Goal: Transaction & Acquisition: Purchase product/service

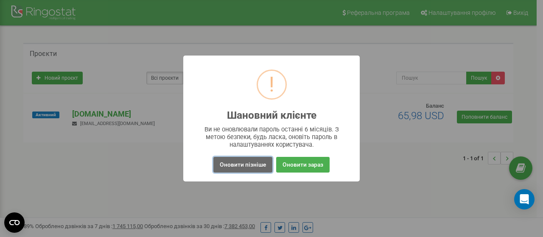
click at [252, 166] on button "Оновити пізніше" at bounding box center [242, 165] width 59 height 16
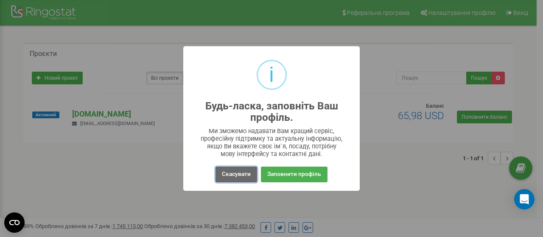
click at [231, 172] on button "Скасувати" at bounding box center [236, 175] width 42 height 16
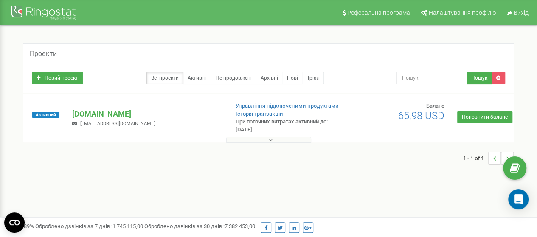
click at [266, 140] on button at bounding box center [268, 140] width 85 height 6
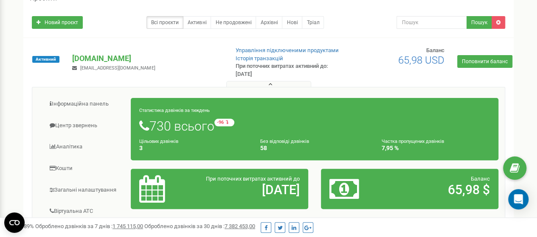
scroll to position [42, 0]
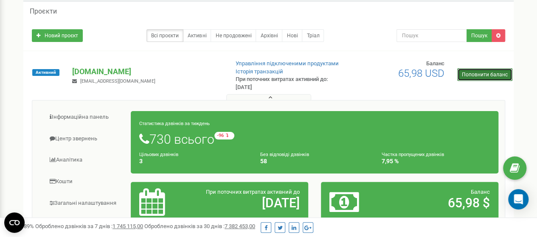
click at [486, 71] on link "Поповнити баланс" at bounding box center [484, 74] width 55 height 13
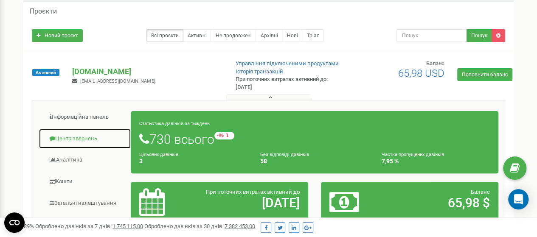
click at [84, 138] on link "Центр звернень" at bounding box center [85, 139] width 92 height 21
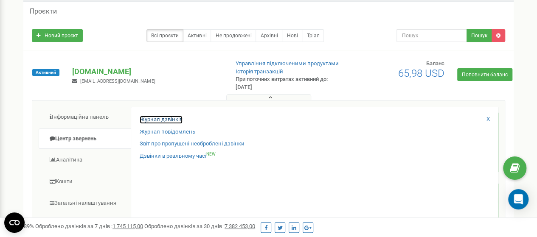
click at [172, 118] on link "Журнал дзвінків" at bounding box center [161, 120] width 43 height 8
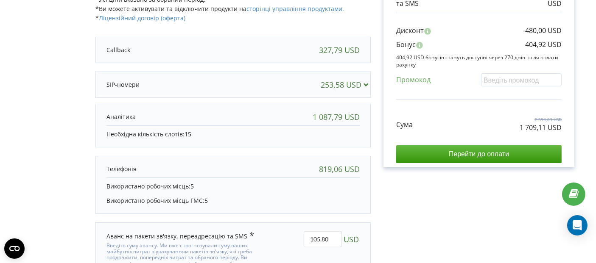
scroll to position [275, 0]
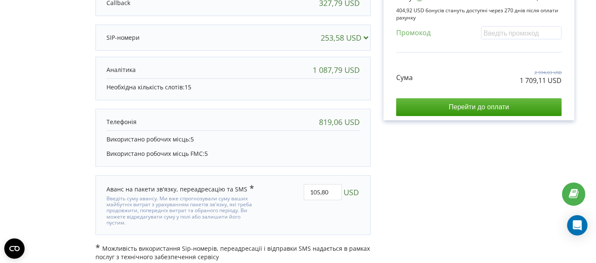
drag, startPoint x: 319, startPoint y: 120, endPoint x: 358, endPoint y: 120, distance: 39.0
click at [358, 120] on div "819,06 USD" at bounding box center [339, 122] width 41 height 8
click at [389, 146] on div "Рахунок Обрані продукти Період 360 днів 327,79 USD 87,79 USD 253,58 USD 1 087,7…" at bounding box center [479, 16] width 216 height 492
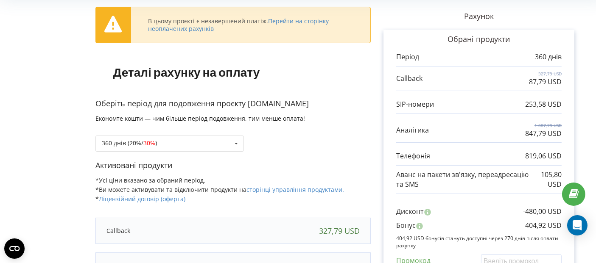
scroll to position [94, 0]
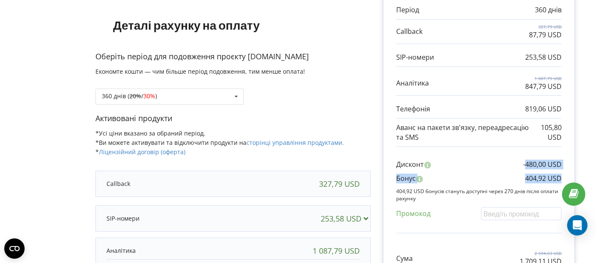
drag, startPoint x: 526, startPoint y: 165, endPoint x: 561, endPoint y: 176, distance: 36.0
click at [561, 176] on div "Дисконт -480,00 USD Бонус 404,92 USD Промокод" at bounding box center [478, 192] width 165 height 82
click at [588, 144] on div "В цьому проєкті є незавершений платіж. Перейти на сторінку неоплачених рахунків…" at bounding box center [298, 196] width 596 height 509
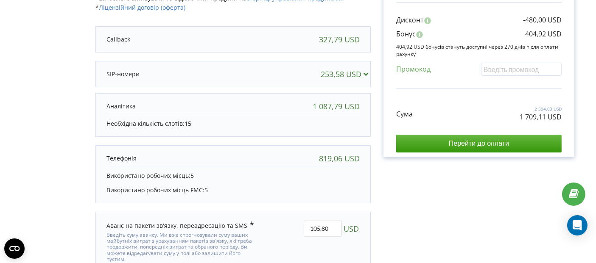
scroll to position [275, 0]
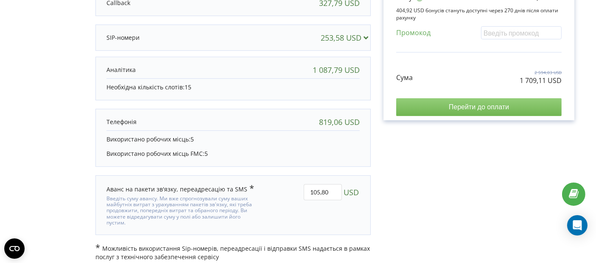
click at [463, 111] on input "Перейти до оплати" at bounding box center [478, 107] width 165 height 18
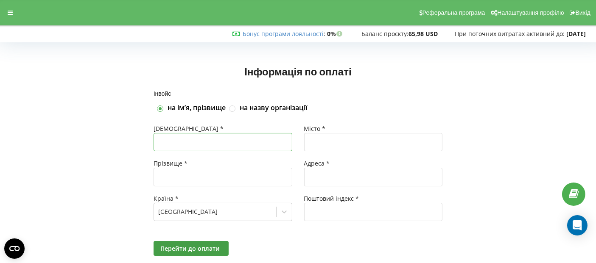
click at [217, 141] on input "text" at bounding box center [223, 142] width 139 height 18
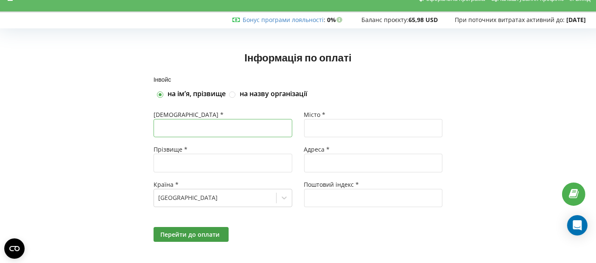
scroll to position [22, 0]
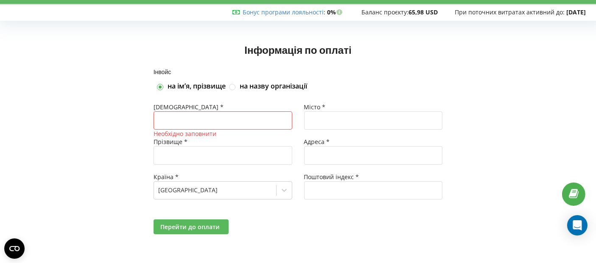
click at [202, 228] on span "Перейти до оплати" at bounding box center [189, 227] width 59 height 8
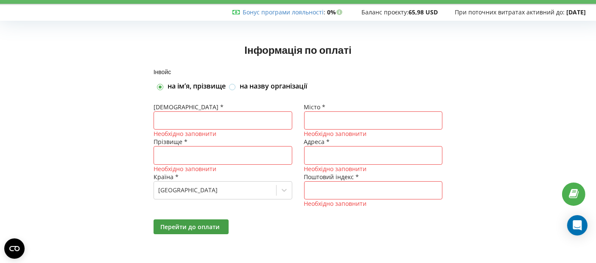
click at [234, 84] on label at bounding box center [232, 84] width 7 height 0
click at [234, 86] on input "на назву організації" at bounding box center [232, 87] width 7 height 7
checkbox input "true"
checkbox input "false"
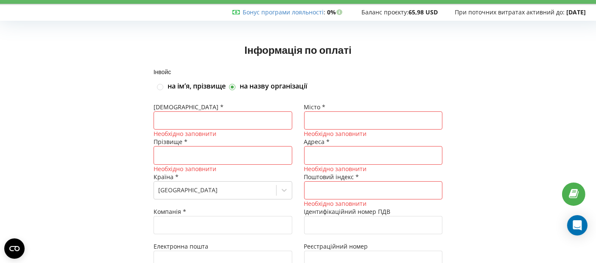
type input "+380"
click at [160, 84] on label at bounding box center [160, 84] width 7 height 0
click at [160, 86] on input "на імʼя, прізвище" at bounding box center [160, 87] width 7 height 7
checkbox input "true"
checkbox input "false"
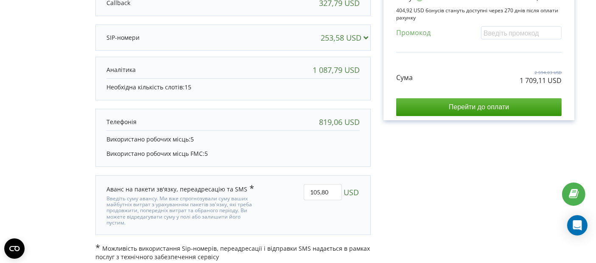
scroll to position [228, 0]
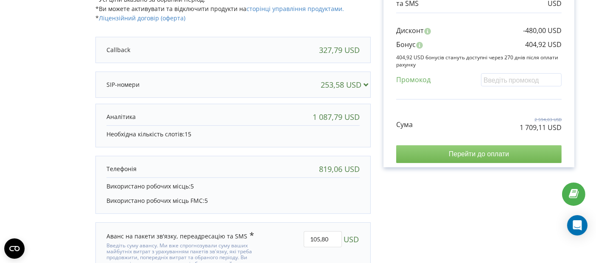
click at [437, 157] on input "Перейти до оплати" at bounding box center [478, 154] width 165 height 18
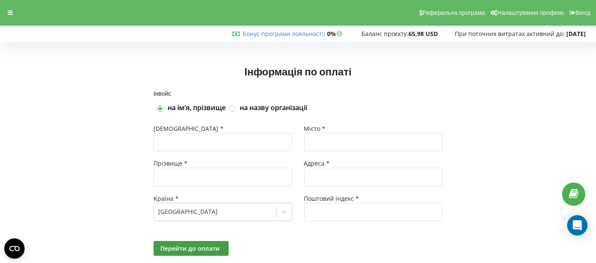
click at [232, 105] on label at bounding box center [232, 105] width 7 height 0
click at [232, 110] on input "на назву організації" at bounding box center [232, 108] width 7 height 7
checkbox input "true"
checkbox input "false"
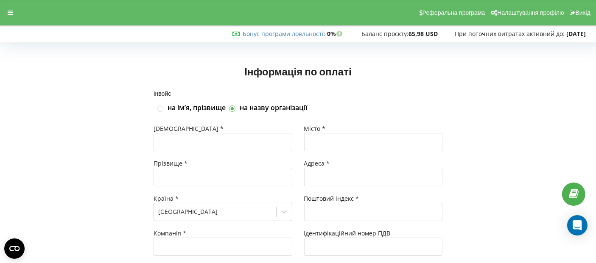
type input "+380"
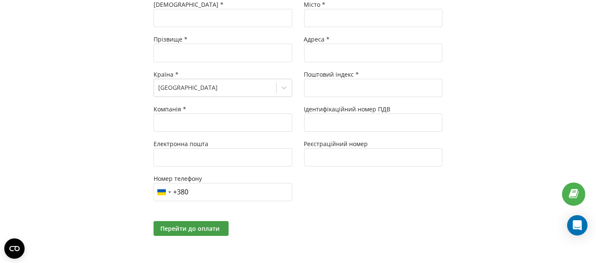
scroll to position [126, 0]
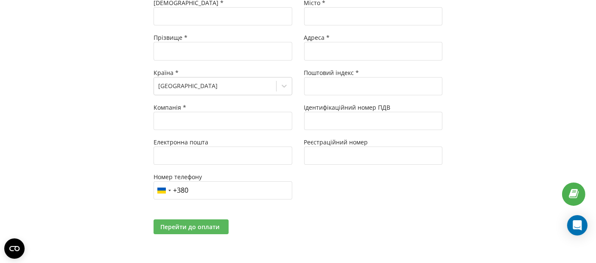
click at [199, 227] on span "Перейти до оплати" at bounding box center [189, 227] width 59 height 8
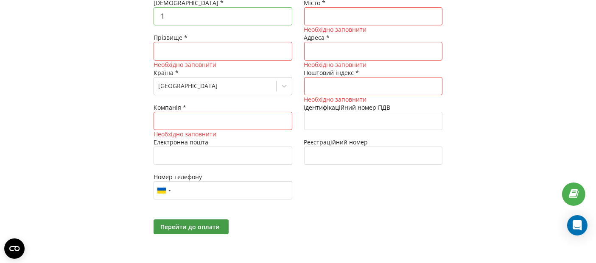
type input "1"
click at [325, 16] on input "text" at bounding box center [373, 16] width 139 height 18
type input "1"
drag, startPoint x: 236, startPoint y: 48, endPoint x: 251, endPoint y: 49, distance: 14.9
click at [236, 48] on input "text" at bounding box center [223, 51] width 139 height 18
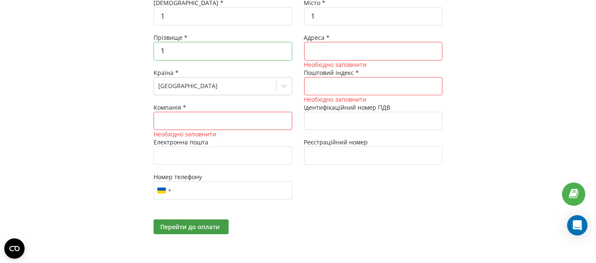
type input "1"
click at [330, 50] on input "text" at bounding box center [373, 51] width 139 height 18
type input "1"
click at [240, 88] on div at bounding box center [215, 86] width 114 height 10
click at [340, 81] on input "text" at bounding box center [373, 86] width 139 height 18
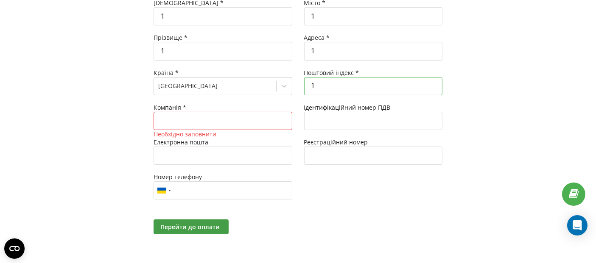
type input "1"
click at [237, 122] on input "text" at bounding box center [223, 121] width 139 height 18
type input "1"
click at [369, 190] on div "Місто * 1 Адреса * 1 Поштовий індекс * 1 Ідентифікаційний номер ПДВ Реєстраційн…" at bounding box center [373, 103] width 151 height 209
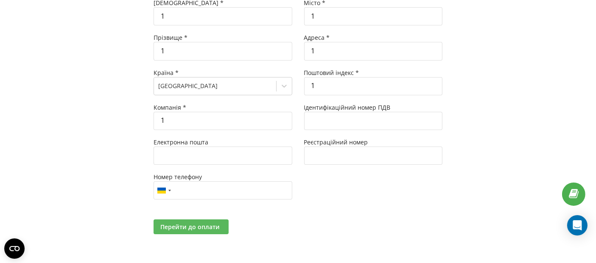
click at [202, 226] on span "Перейти до оплати" at bounding box center [189, 227] width 59 height 8
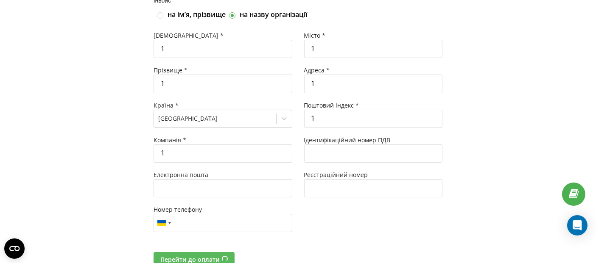
scroll to position [78, 0]
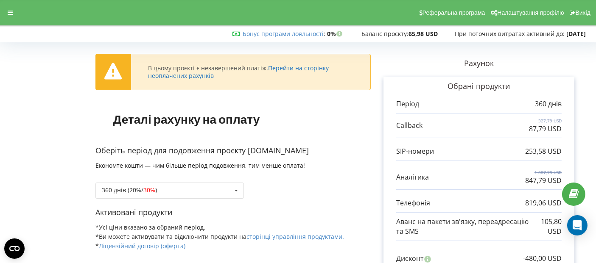
click at [311, 68] on link "Перейти на сторінку неоплачених рахунків" at bounding box center [238, 72] width 181 height 16
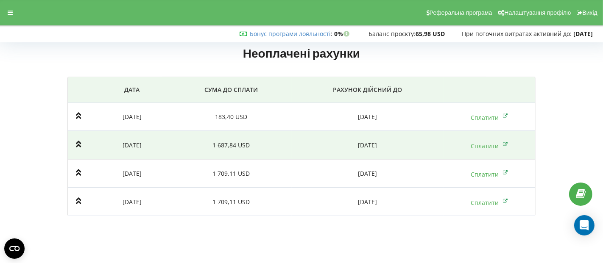
click at [281, 143] on td "1 687,84 USD" at bounding box center [231, 145] width 121 height 28
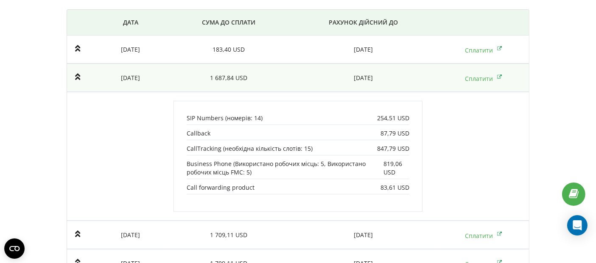
scroll to position [47, 0]
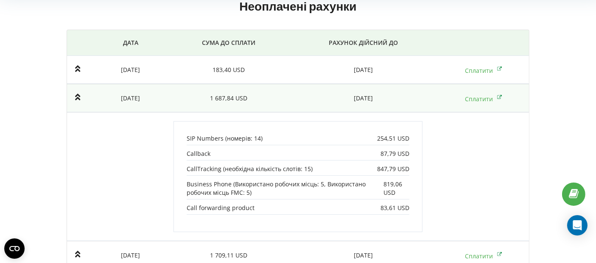
click at [271, 97] on td "1 687,84 USD" at bounding box center [229, 98] width 120 height 28
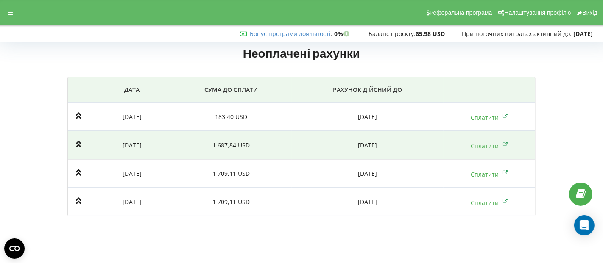
click at [270, 150] on td "1 687,84 USD" at bounding box center [231, 145] width 121 height 28
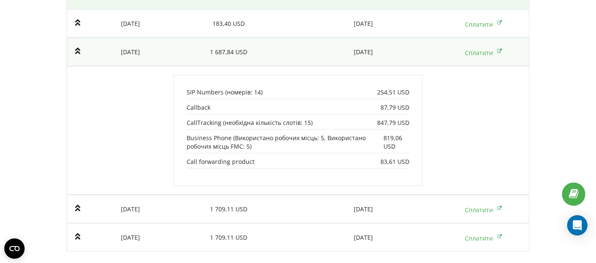
scroll to position [94, 0]
click at [299, 50] on td "2025-09-30" at bounding box center [363, 51] width 150 height 28
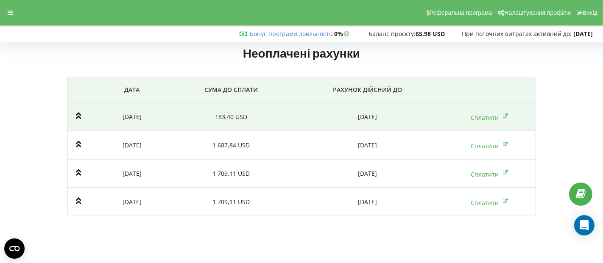
click at [262, 129] on td "183,40 USD" at bounding box center [231, 117] width 121 height 28
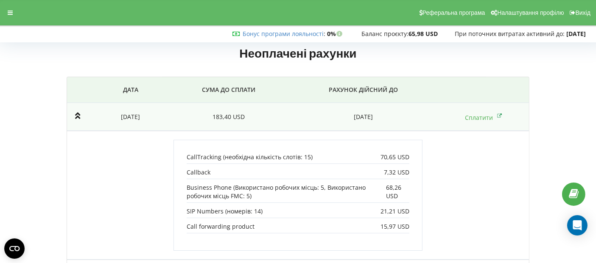
click at [271, 112] on td "183,40 USD" at bounding box center [229, 117] width 120 height 28
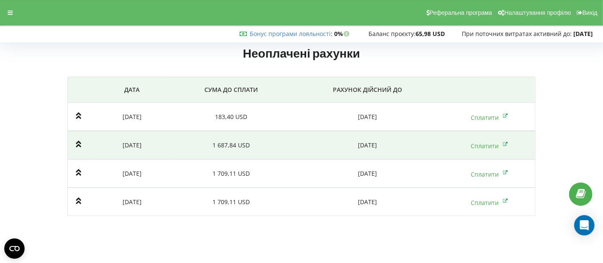
click at [286, 145] on td "1 687,84 USD" at bounding box center [231, 145] width 121 height 28
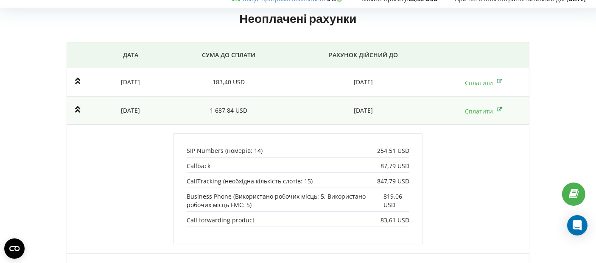
scroll to position [94, 0]
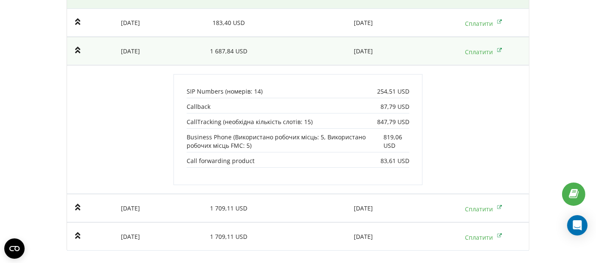
click at [294, 49] on td "2025-09-30" at bounding box center [363, 51] width 150 height 28
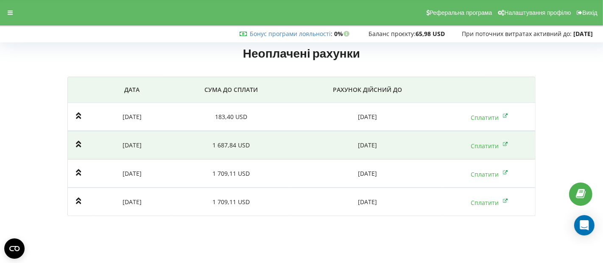
click at [317, 141] on td "2025-09-30" at bounding box center [368, 145] width 152 height 28
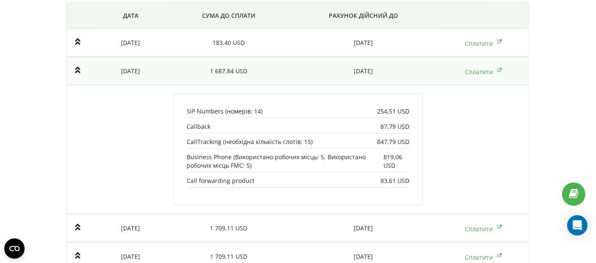
scroll to position [47, 0]
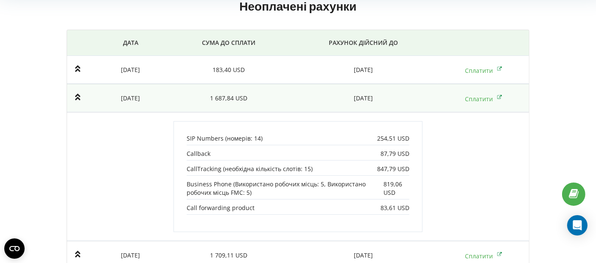
click at [143, 96] on td "2025-09-16" at bounding box center [130, 98] width 76 height 28
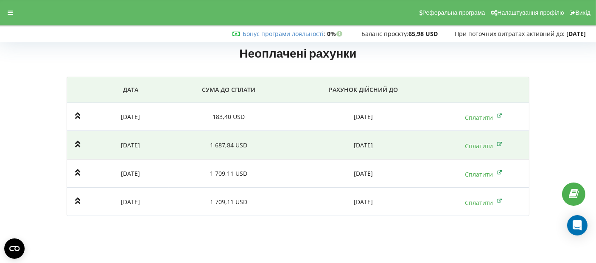
scroll to position [0, 0]
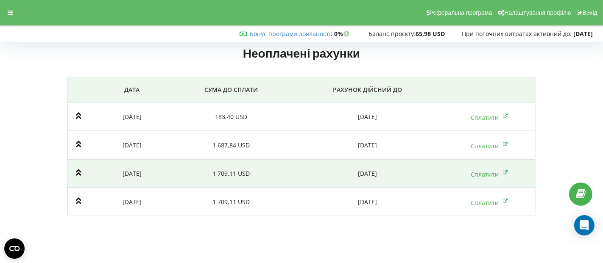
click at [80, 172] on icon at bounding box center [79, 172] width 6 height 7
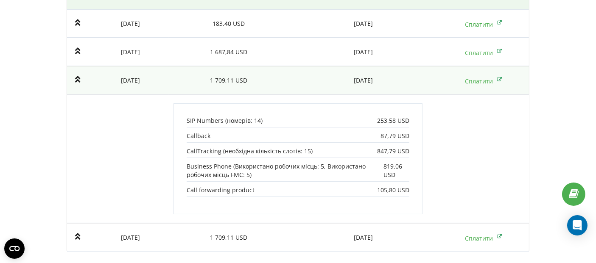
scroll to position [6, 0]
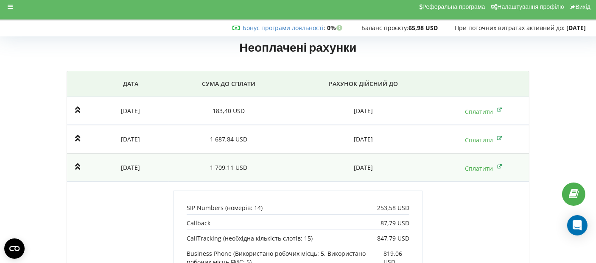
drag, startPoint x: 199, startPoint y: 171, endPoint x: 559, endPoint y: 108, distance: 365.2
click at [560, 106] on div "Неоплачені рахунки Дата СУМА ДО СПЛАТИ РАХУНОК ДІЙСНИЙ ДО 2025-09-10 183,40 USD…" at bounding box center [298, 198] width 578 height 318
click at [86, 170] on td at bounding box center [79, 168] width 25 height 28
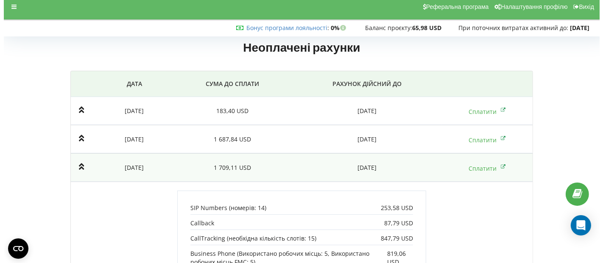
scroll to position [0, 0]
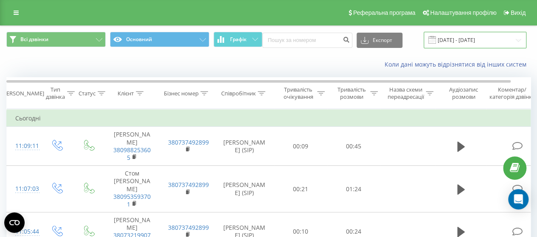
click at [437, 40] on input "[DATE] - [DATE]" at bounding box center [474, 40] width 103 height 17
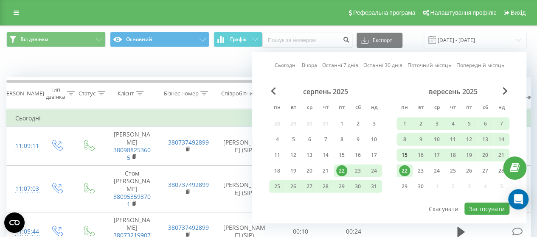
click at [408, 157] on div "15" at bounding box center [404, 155] width 11 height 11
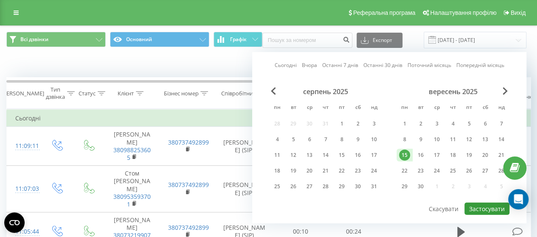
click at [490, 207] on button "Застосувати" at bounding box center [486, 209] width 45 height 12
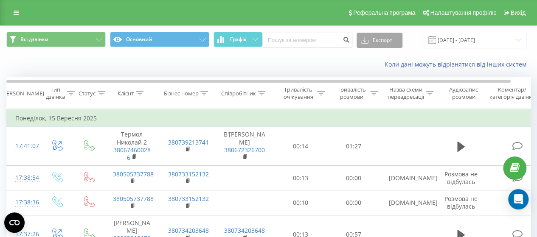
click at [400, 34] on button "Експорт" at bounding box center [379, 40] width 46 height 15
click at [369, 81] on div ".xlsx" at bounding box center [379, 86] width 45 height 15
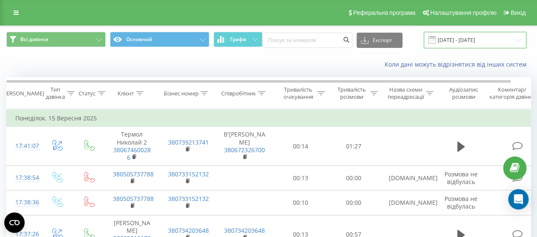
click at [451, 35] on input "[DATE] - [DATE]" at bounding box center [474, 40] width 103 height 17
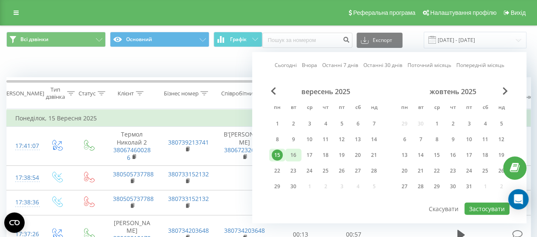
click at [288, 151] on div "16" at bounding box center [293, 155] width 11 height 11
click at [482, 208] on button "Застосувати" at bounding box center [486, 209] width 45 height 12
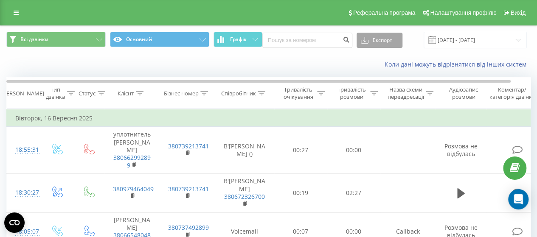
click at [386, 41] on button "Експорт" at bounding box center [379, 40] width 46 height 15
click at [370, 82] on span ".xlsx" at bounding box center [370, 86] width 12 height 8
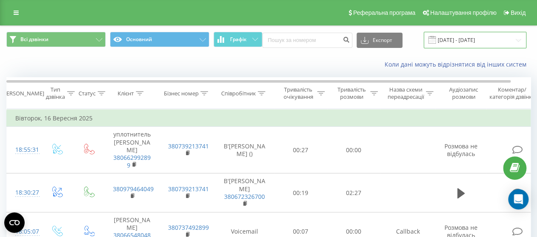
click at [486, 42] on input "[DATE] - [DATE]" at bounding box center [474, 40] width 103 height 17
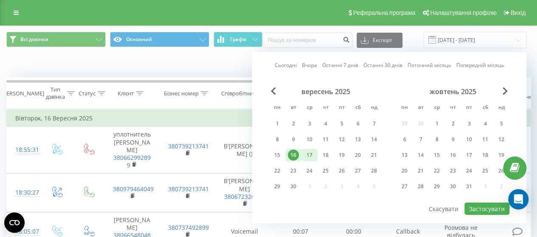
click at [313, 150] on div "17" at bounding box center [309, 155] width 11 height 11
click at [498, 204] on button "Застосувати" at bounding box center [486, 209] width 45 height 12
type input "[DATE] - [DATE]"
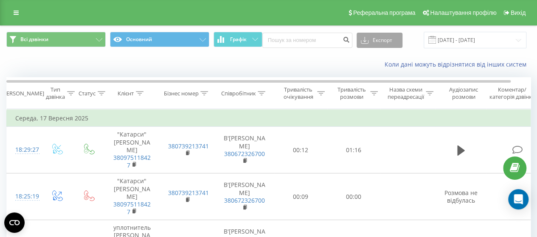
click at [380, 42] on button "Експорт" at bounding box center [379, 40] width 46 height 15
click at [383, 86] on div ".xlsx" at bounding box center [379, 86] width 45 height 15
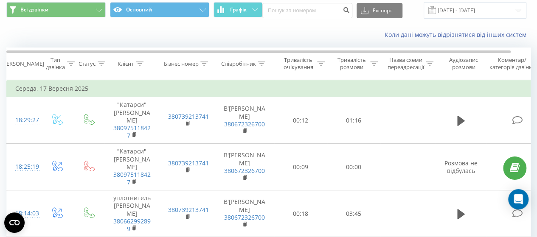
scroll to position [42, 0]
